Goal: Navigation & Orientation: Go to known website

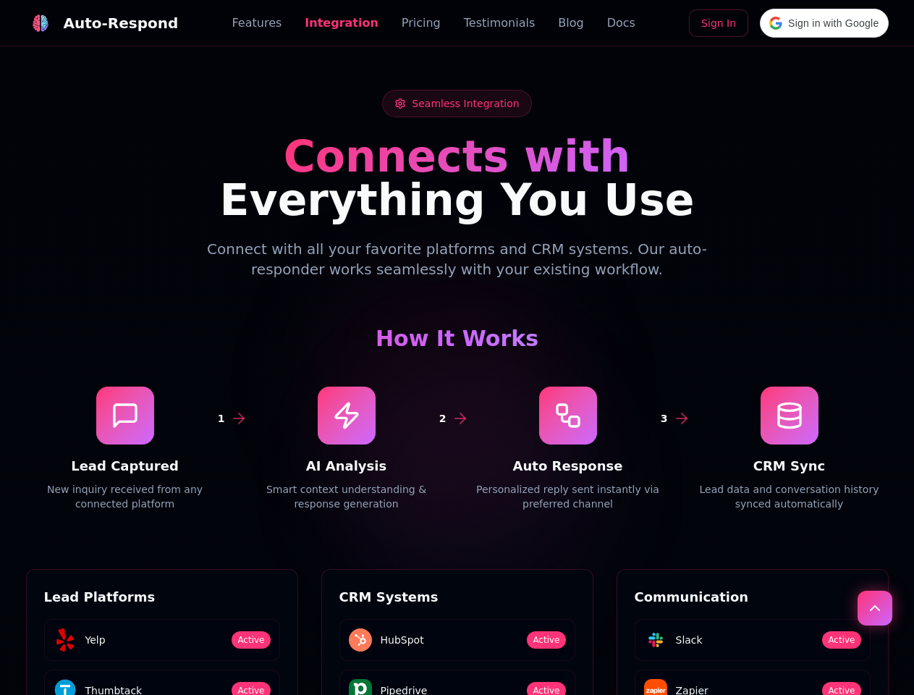
scroll to position [1955, 0]
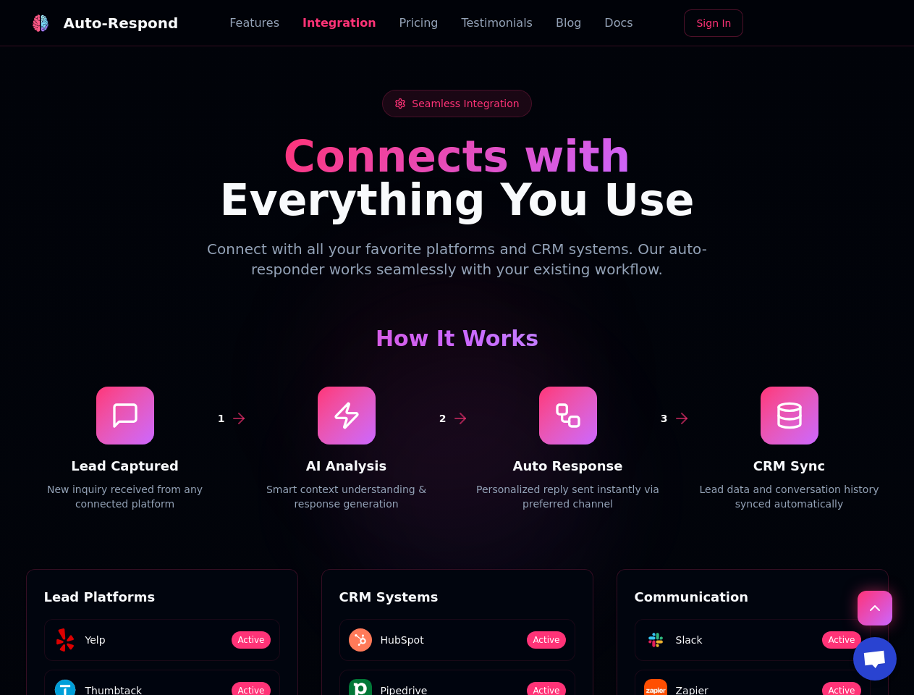
click at [93, 23] on div "Auto-Respond" at bounding box center [121, 23] width 115 height 20
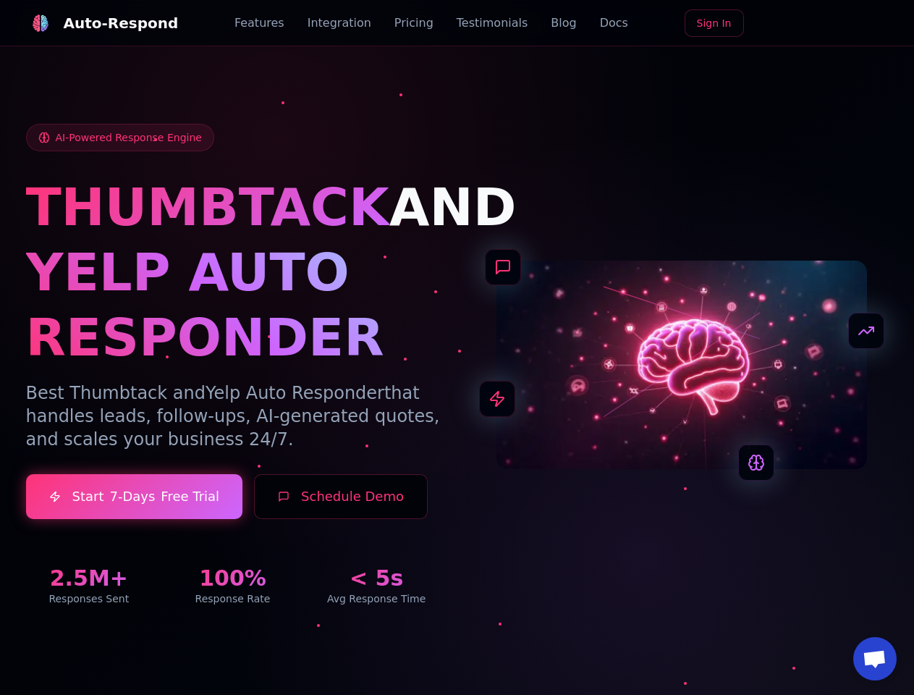
click at [875, 659] on span "Open chat" at bounding box center [875, 660] width 24 height 20
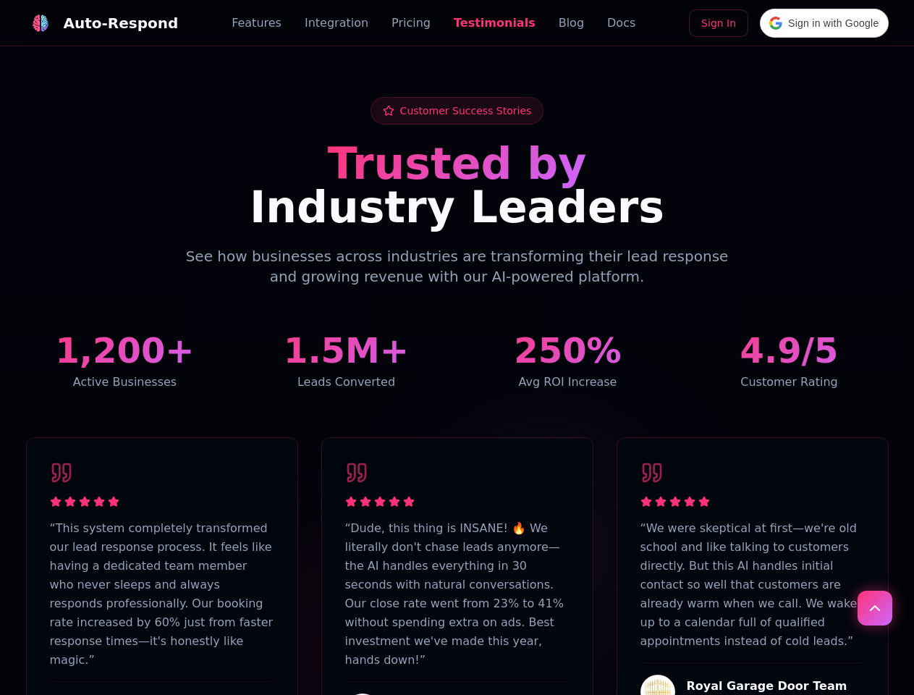
scroll to position [3557, 0]
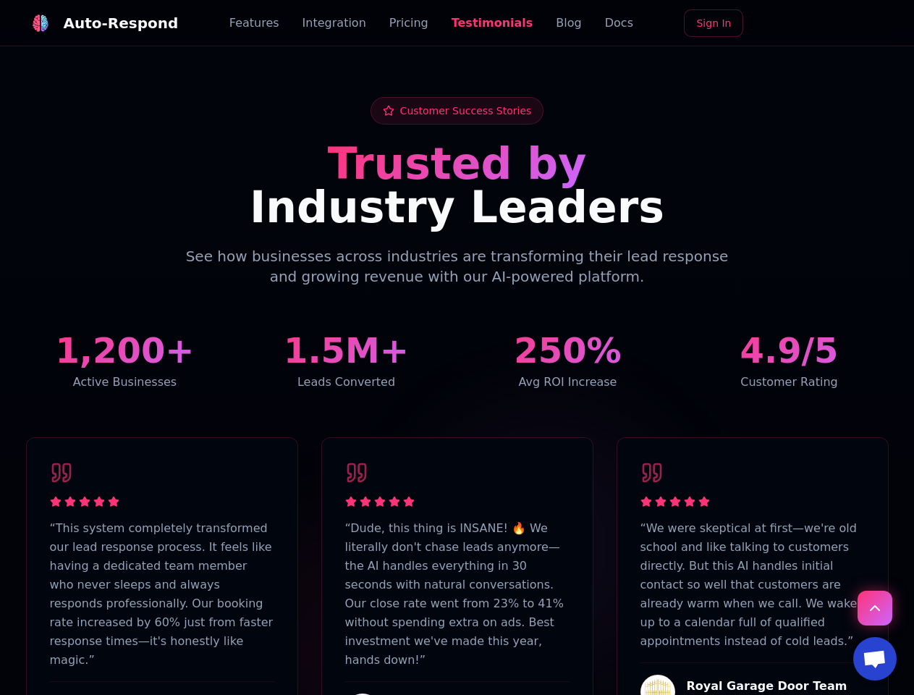
click at [93, 23] on div "Auto-Respond" at bounding box center [121, 23] width 115 height 20
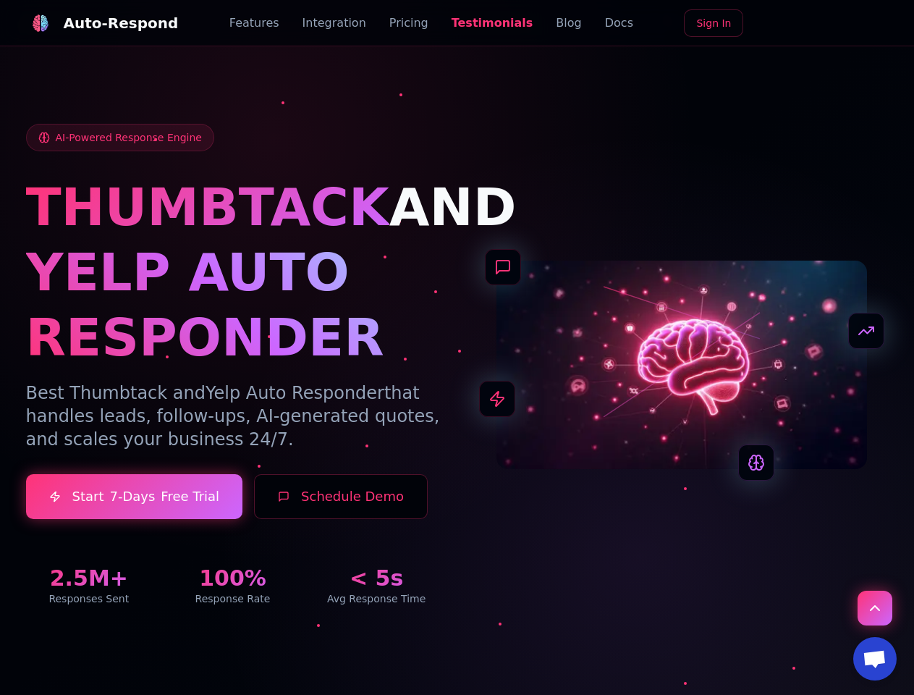
click at [875, 606] on div "AI-Powered Response Engine THUMBTACK AND YELP AUTO RESPONDER Best Thumbtack and…" at bounding box center [457, 365] width 863 height 482
click at [875, 659] on span "Open chat" at bounding box center [875, 660] width 24 height 20
